Goal: Information Seeking & Learning: Learn about a topic

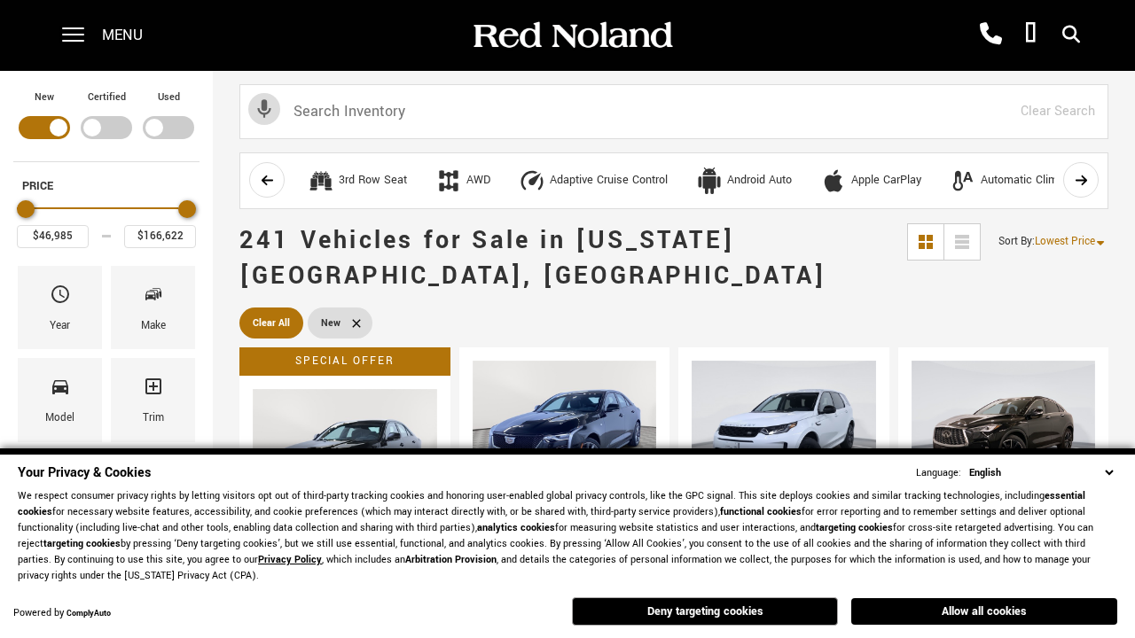
scroll to position [614, 0]
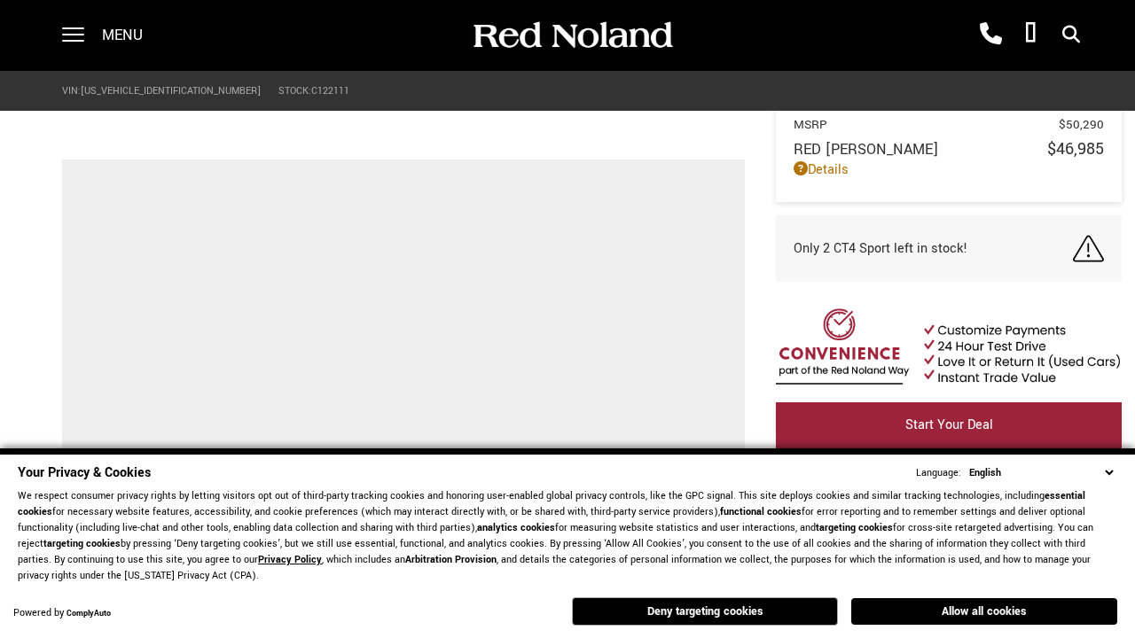
scroll to position [924, 0]
